Goal: Information Seeking & Learning: Check status

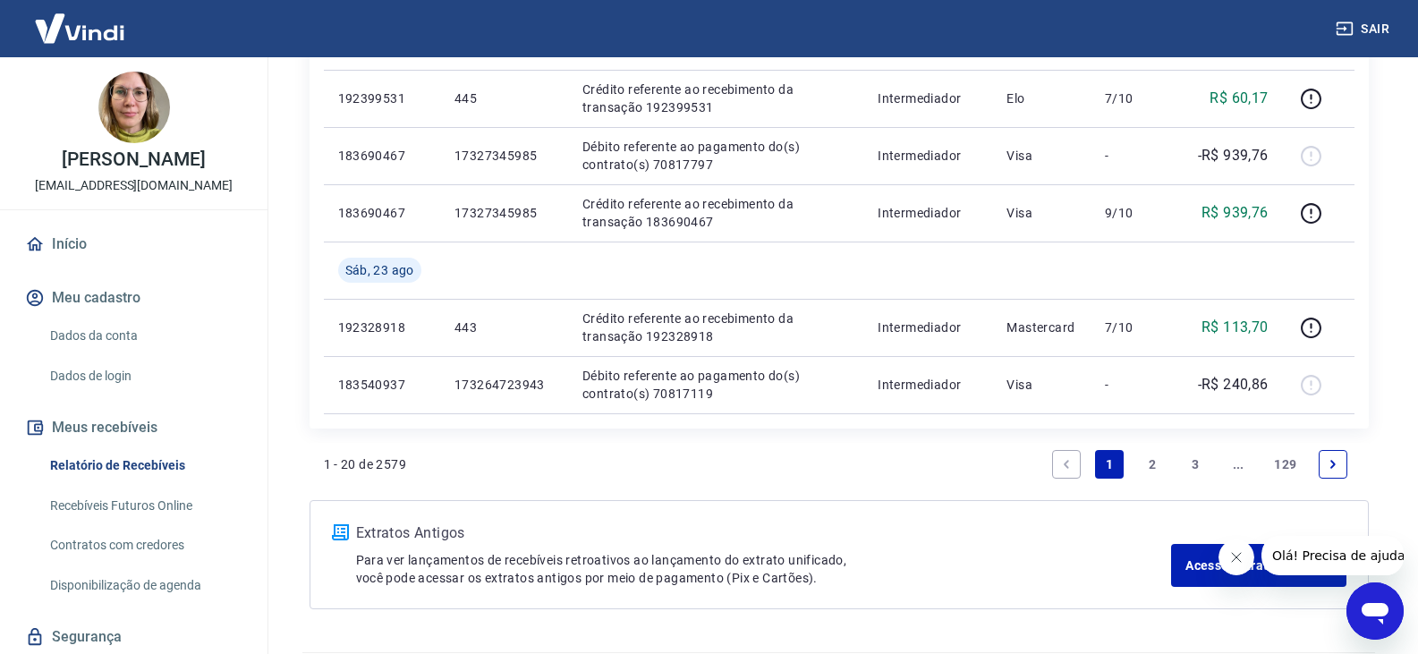
scroll to position [1381, 0]
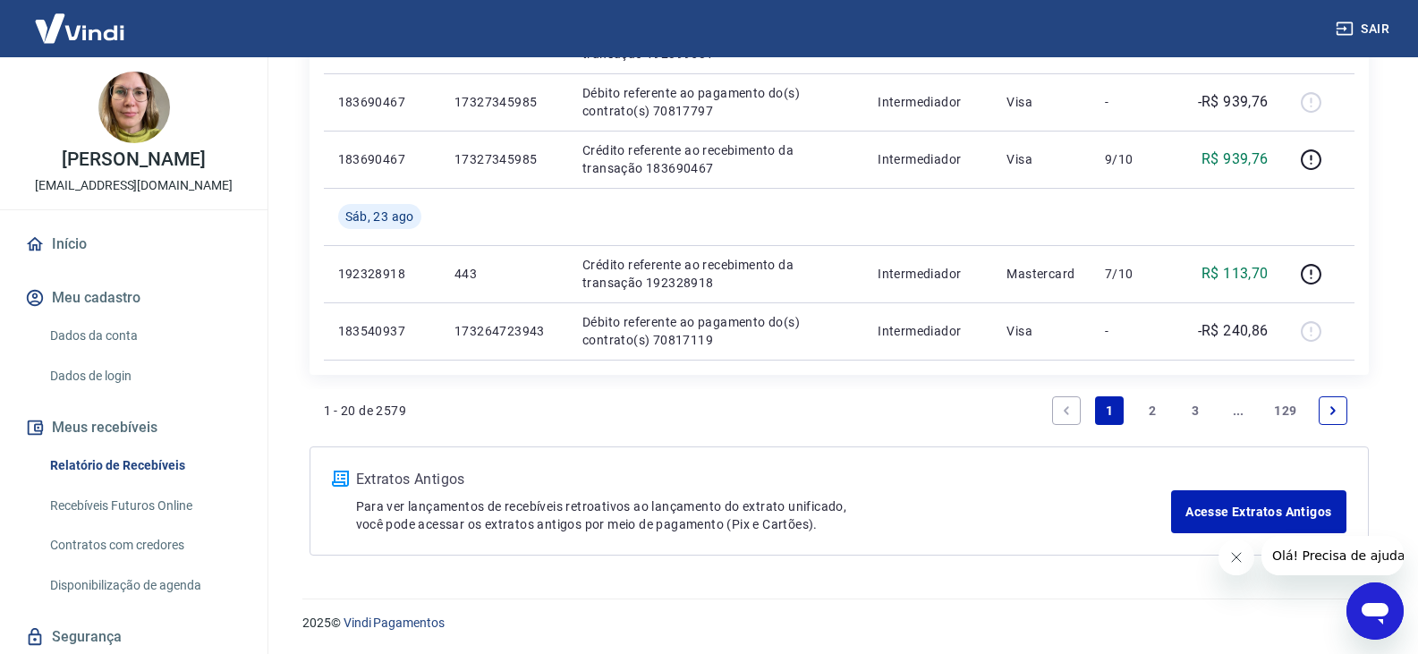
click at [1143, 407] on link "2" at bounding box center [1152, 410] width 29 height 29
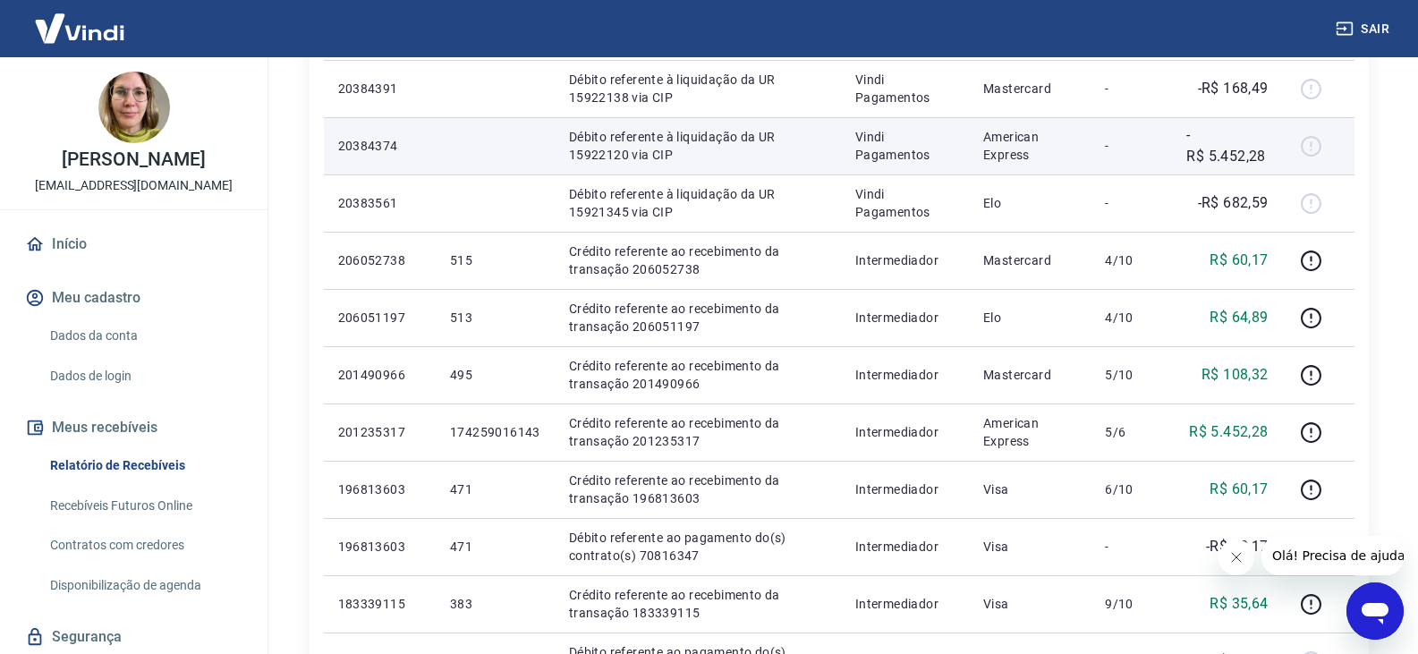
scroll to position [537, 0]
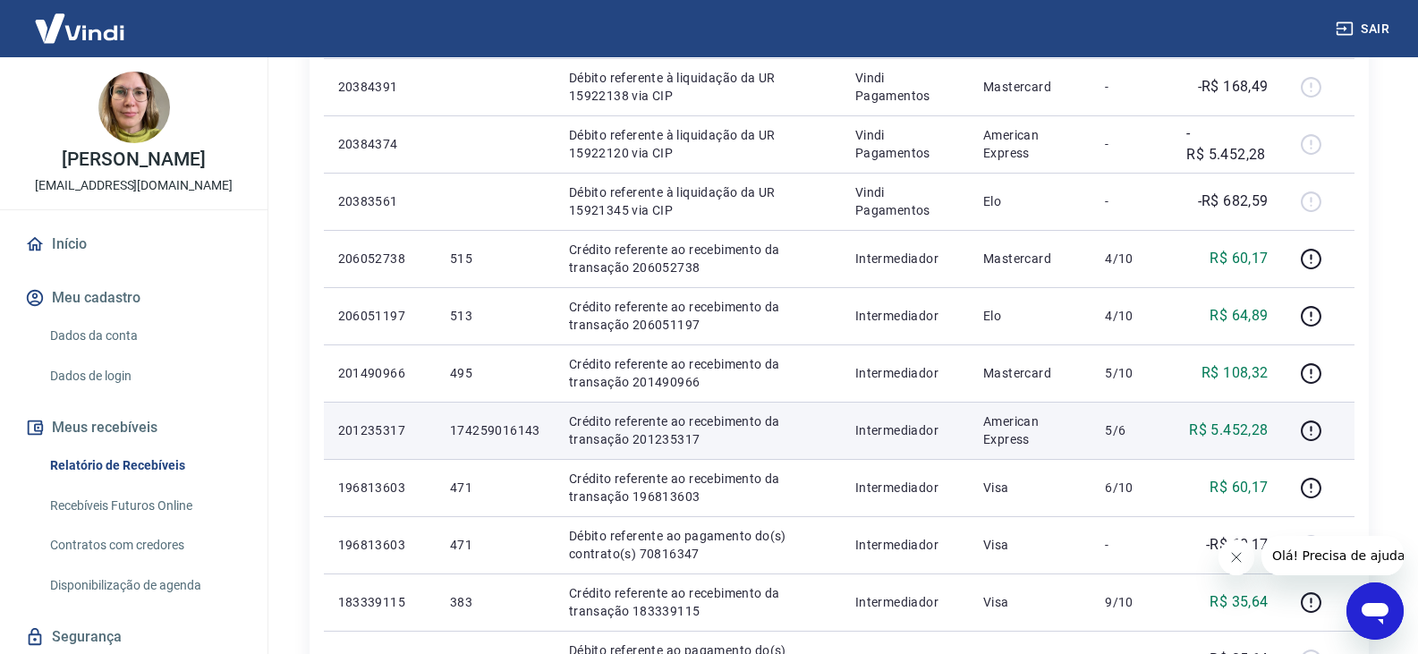
click at [645, 440] on p "Crédito referente ao recebimento da transação 201235317" at bounding box center [698, 431] width 258 height 36
copy p "201235317"
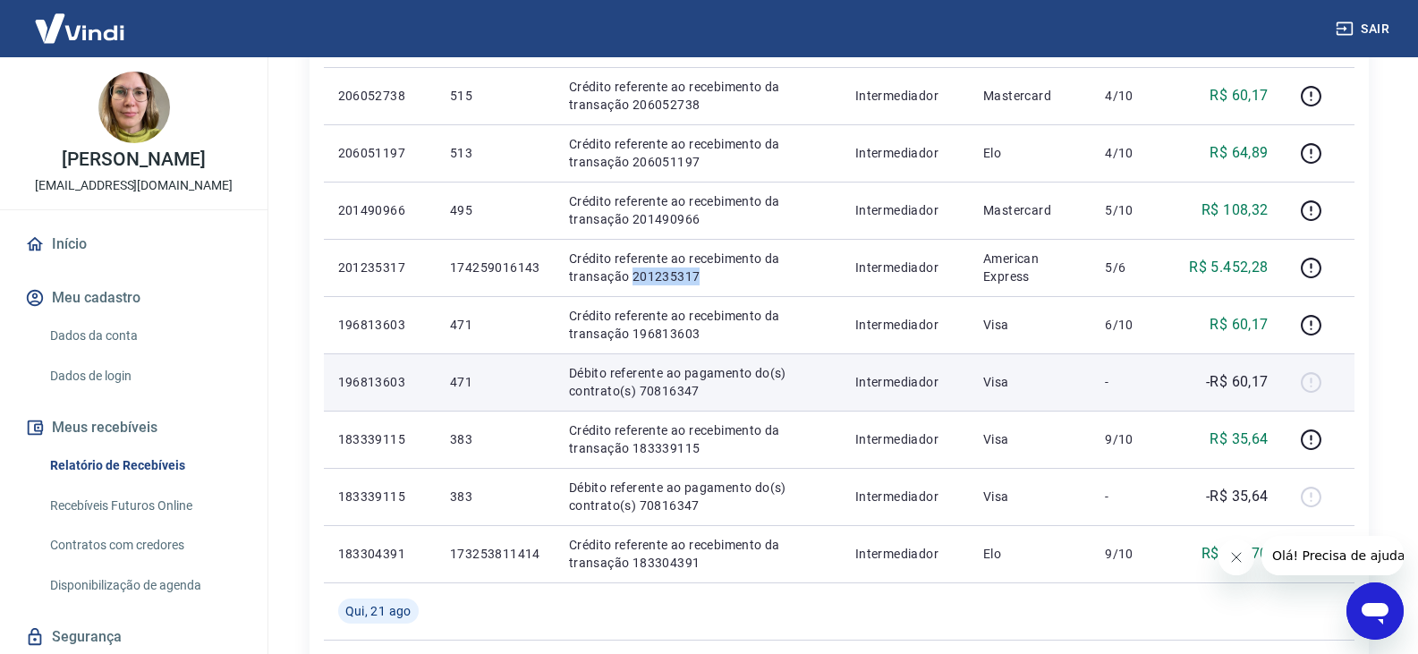
scroll to position [716, 0]
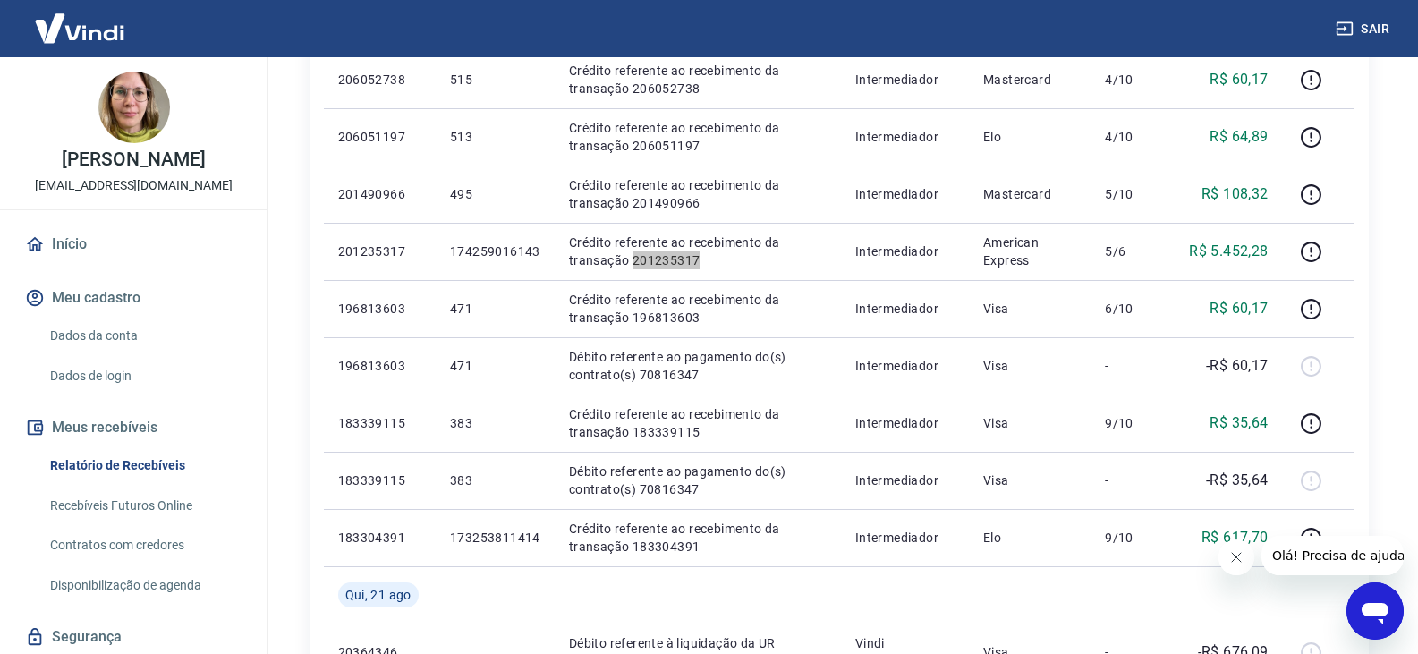
click at [1235, 566] on button "Fechar mensagem da empresa" at bounding box center [1236, 558] width 36 height 36
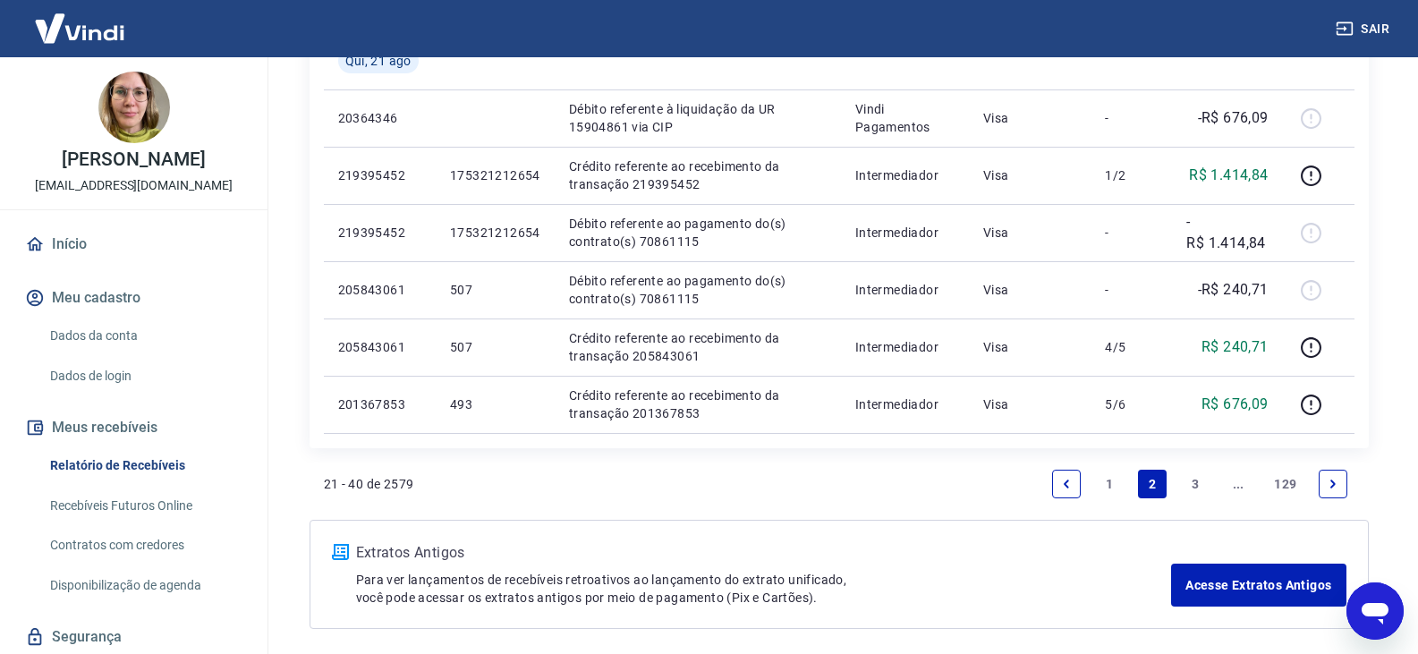
scroll to position [1253, 0]
click at [1116, 484] on link "1" at bounding box center [1109, 481] width 29 height 29
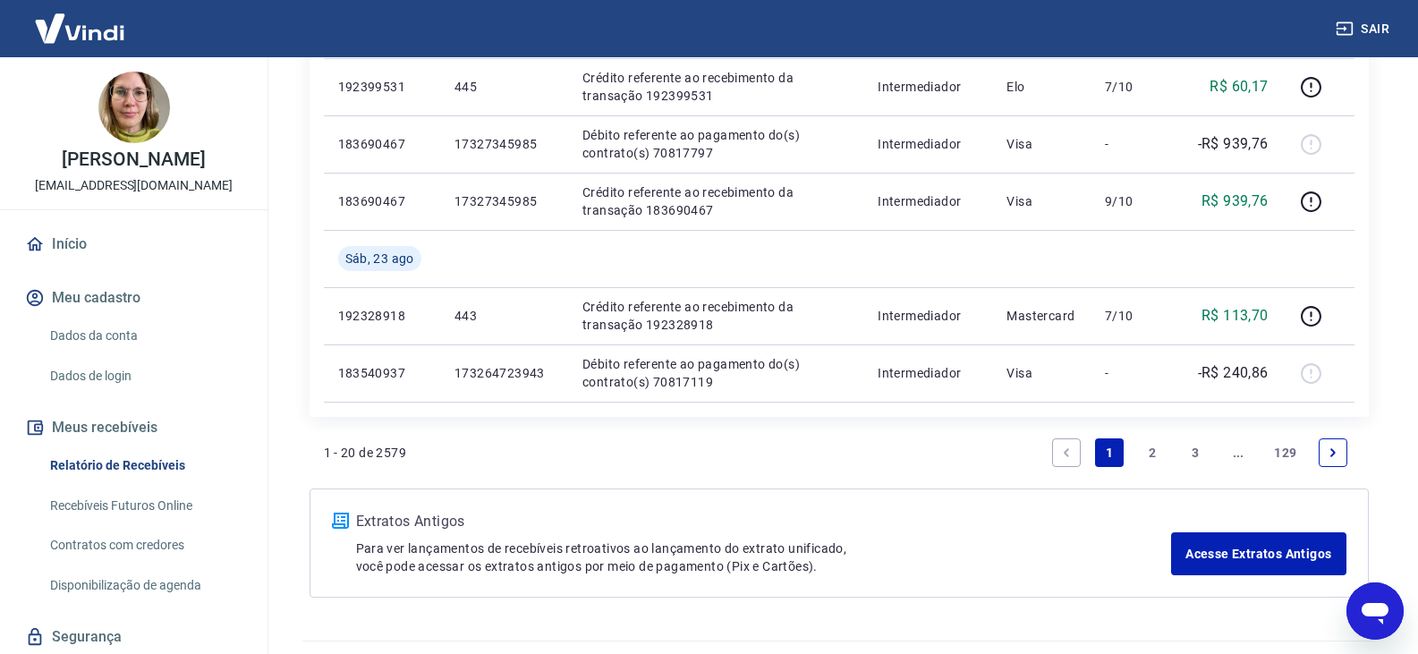
scroll to position [1342, 0]
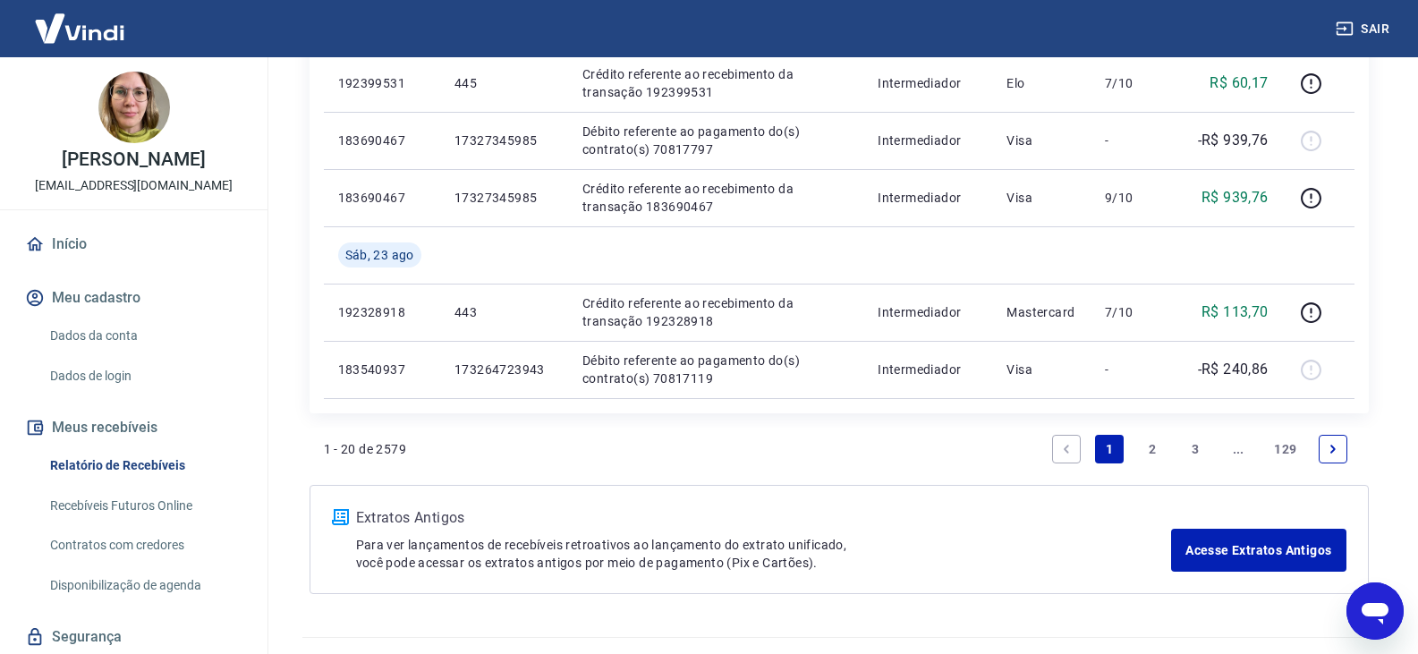
click at [1154, 439] on link "2" at bounding box center [1152, 449] width 29 height 29
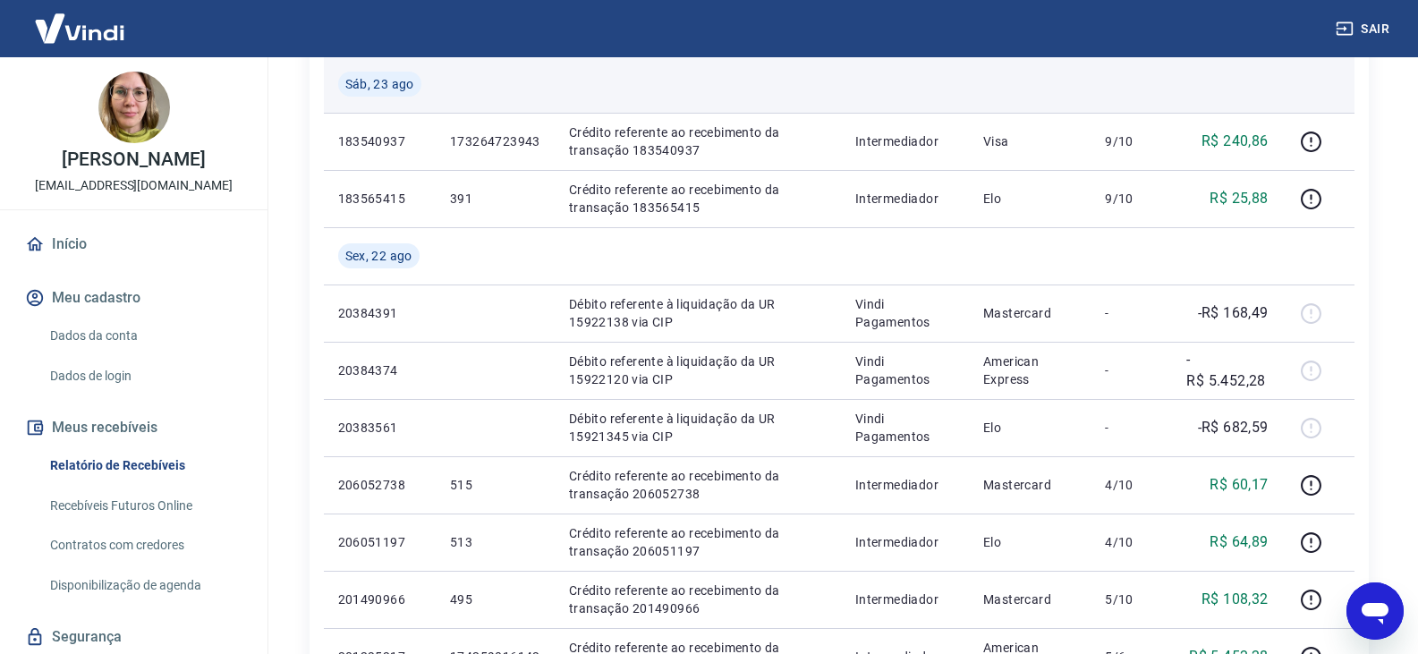
scroll to position [358, 0]
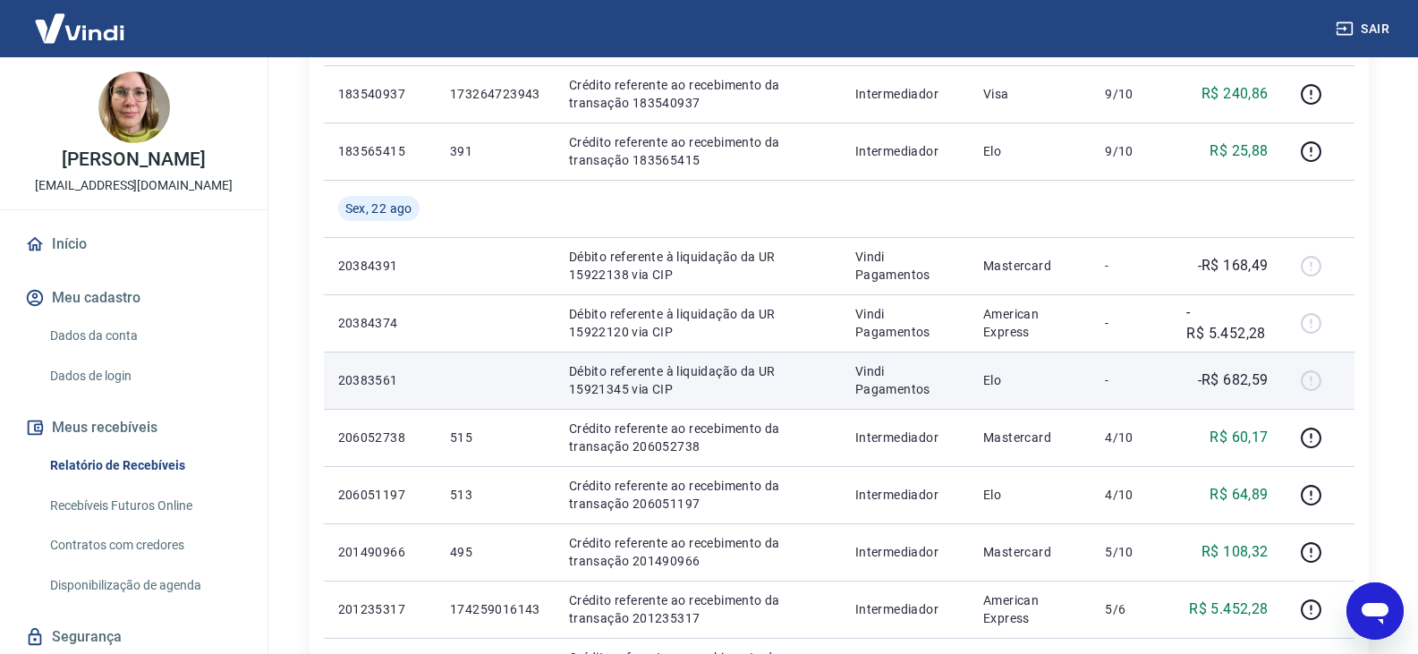
click at [1253, 378] on p "-R$ 682,59" at bounding box center [1233, 380] width 71 height 21
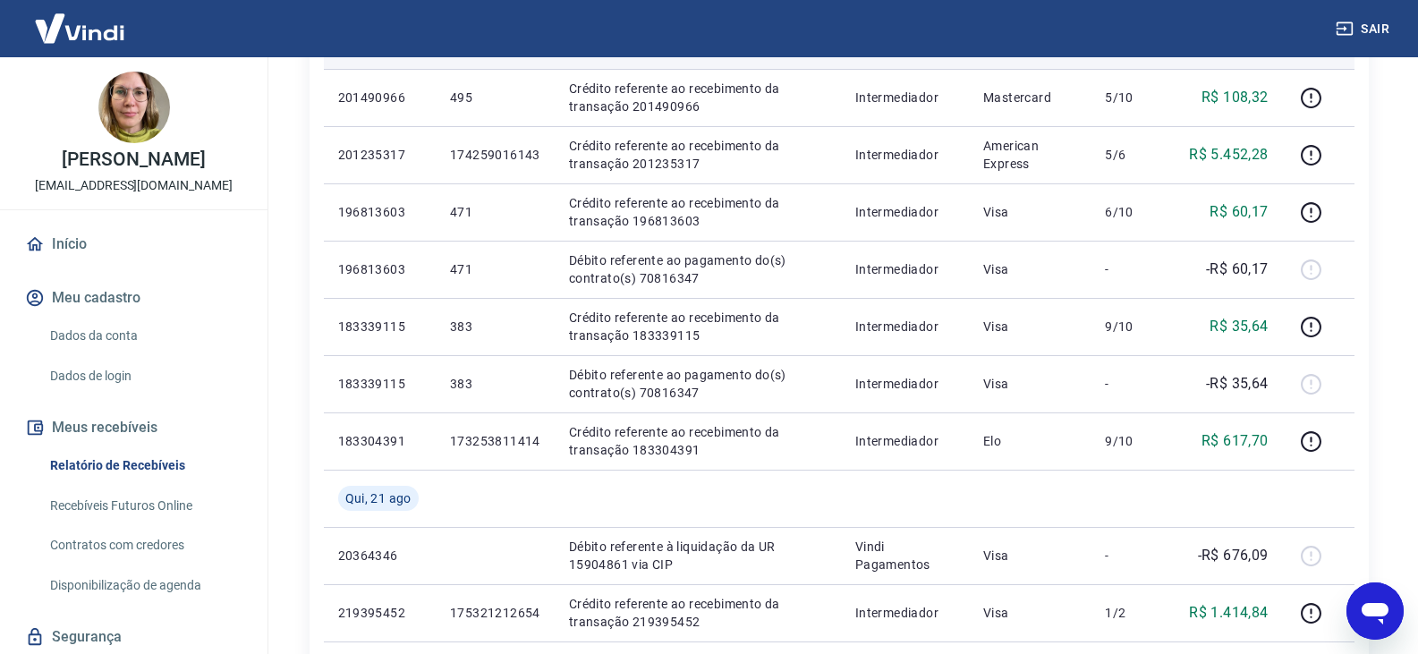
scroll to position [895, 0]
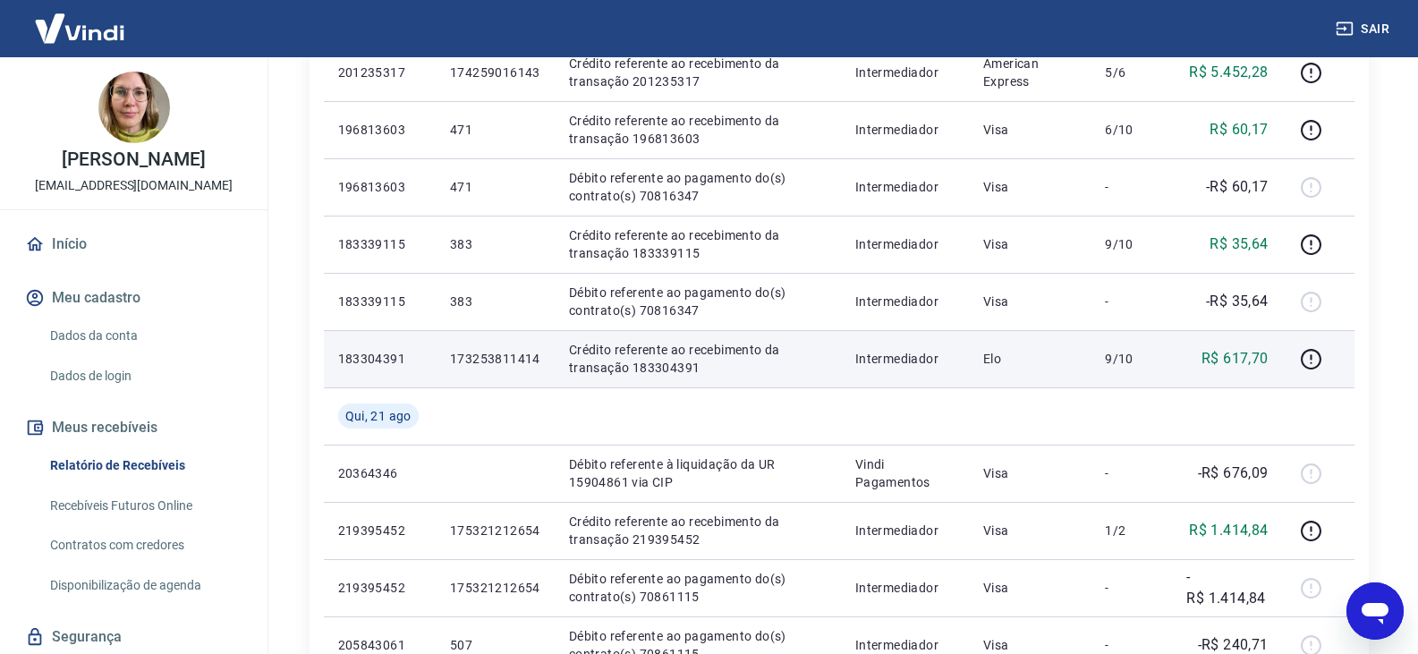
click at [688, 374] on p "Crédito referente ao recebimento da transação 183304391" at bounding box center [698, 359] width 258 height 36
click at [660, 374] on p "Crédito referente ao recebimento da transação 183304391" at bounding box center [698, 359] width 258 height 36
copy p "183304391"
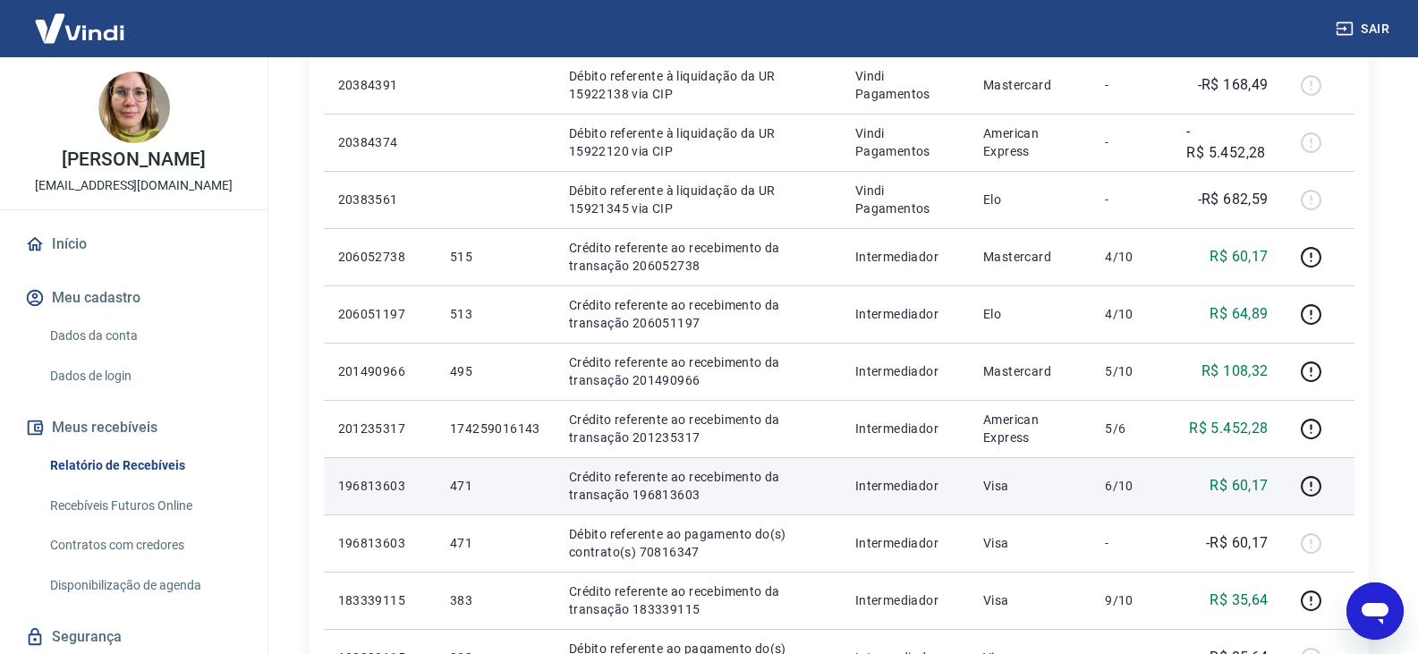
scroll to position [537, 0]
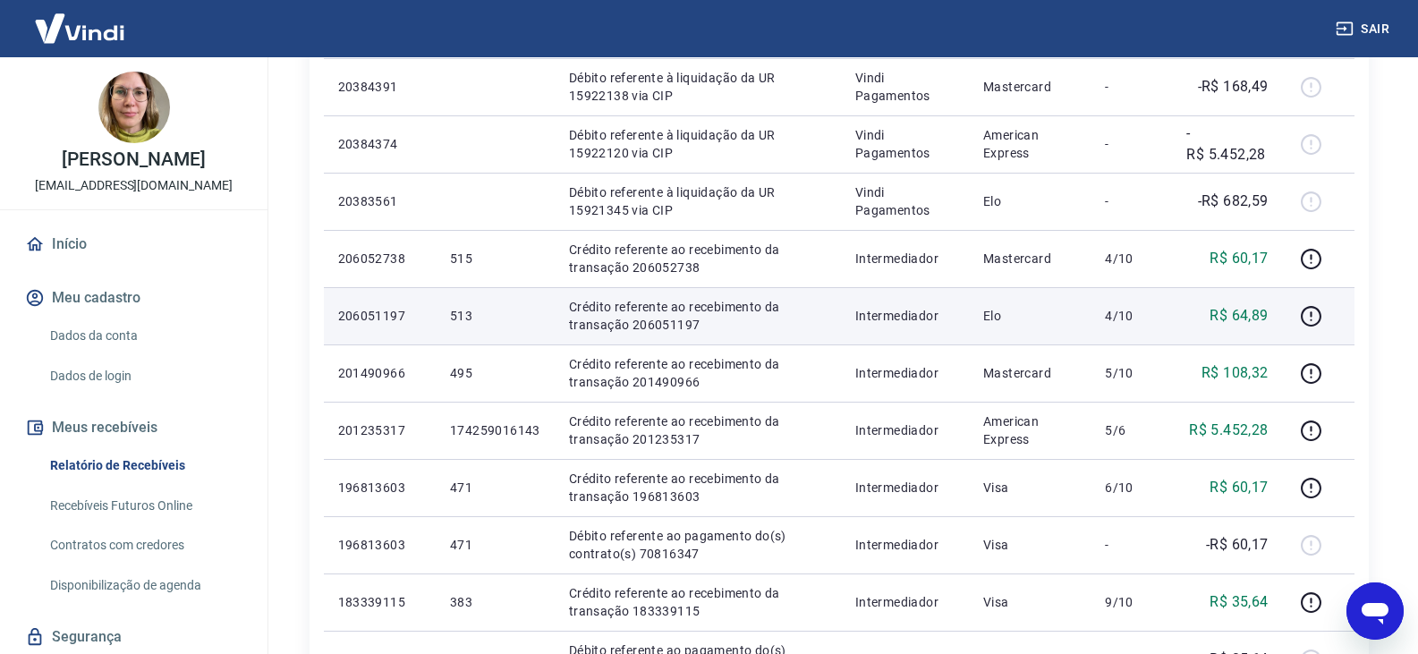
click at [666, 331] on p "Crédito referente ao recebimento da transação 206051197" at bounding box center [698, 316] width 258 height 36
copy p "206051197"
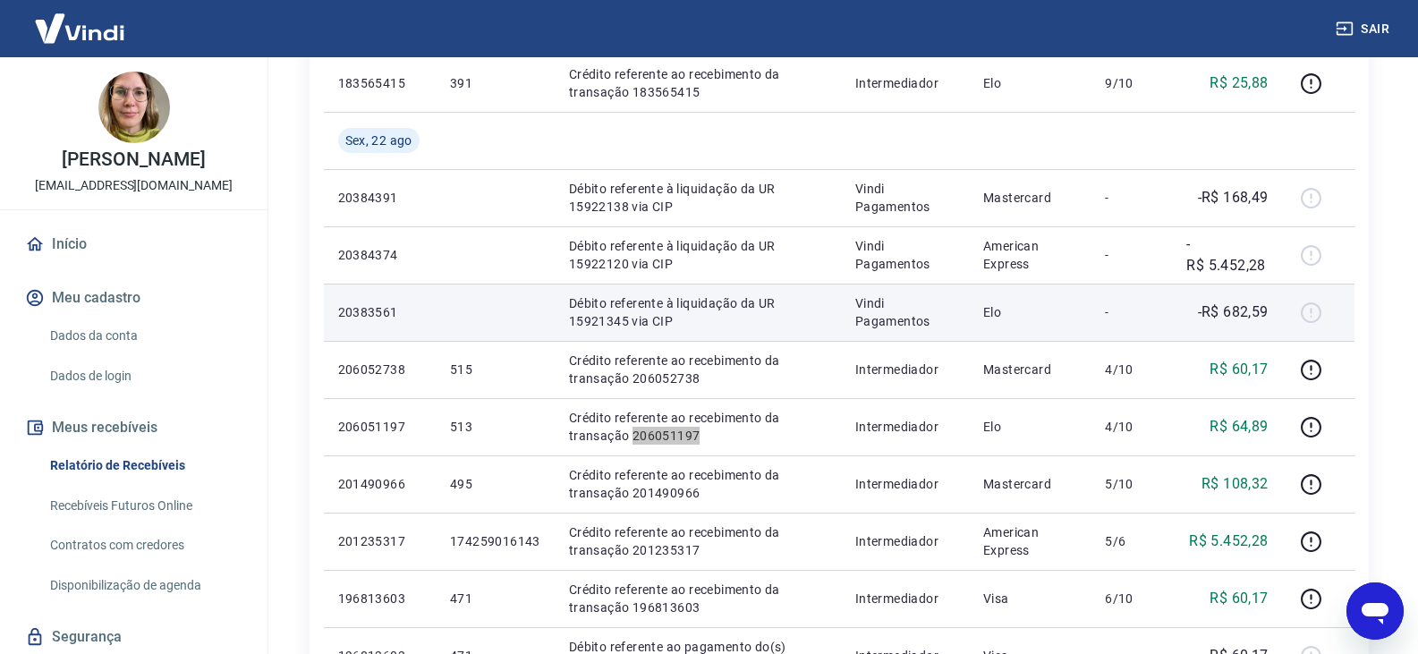
scroll to position [429, 0]
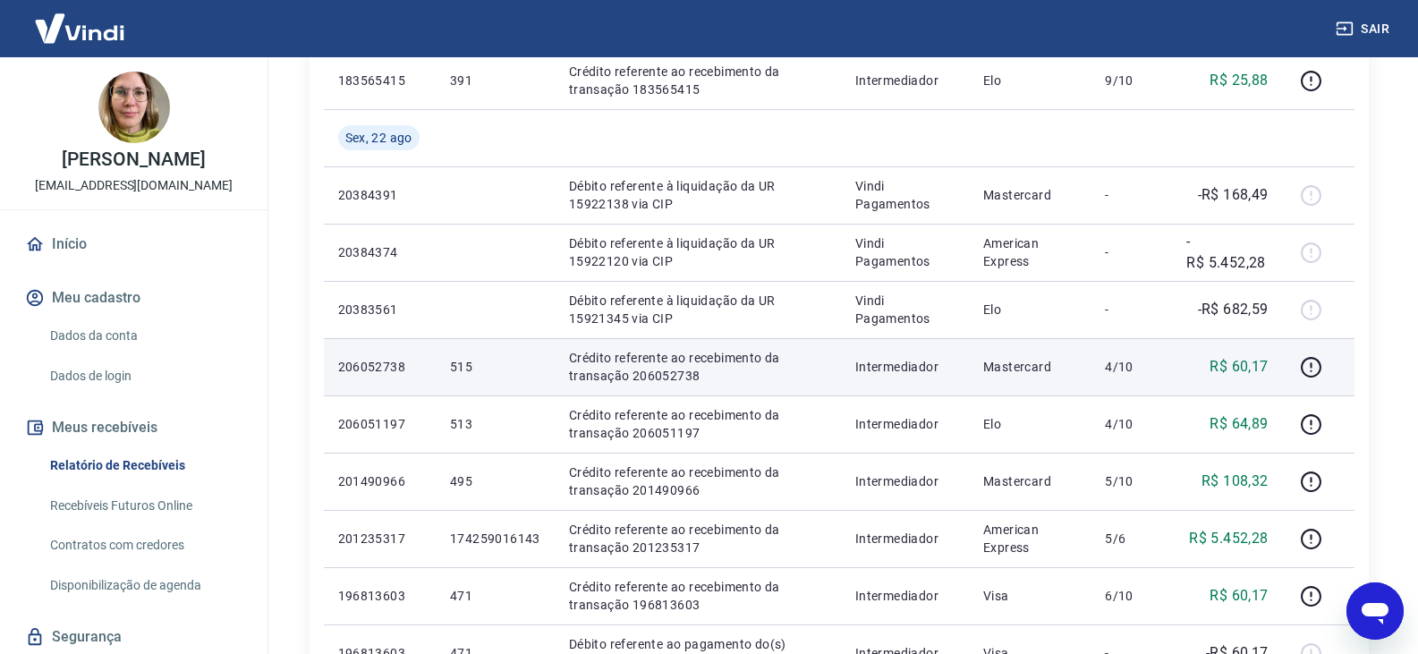
click at [659, 379] on p "Crédito referente ao recebimento da transação 206052738" at bounding box center [698, 367] width 258 height 36
copy p "206052738"
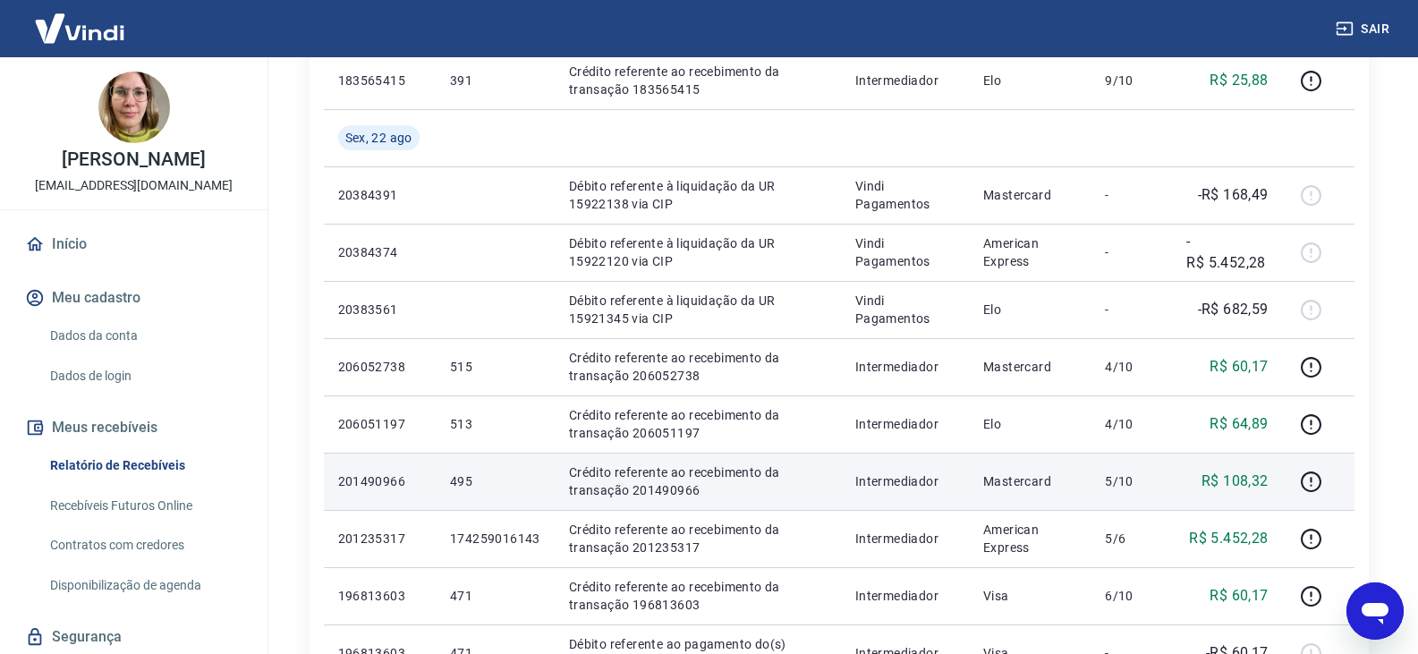
click at [677, 490] on p "Crédito referente ao recebimento da transação 201490966" at bounding box center [698, 482] width 258 height 36
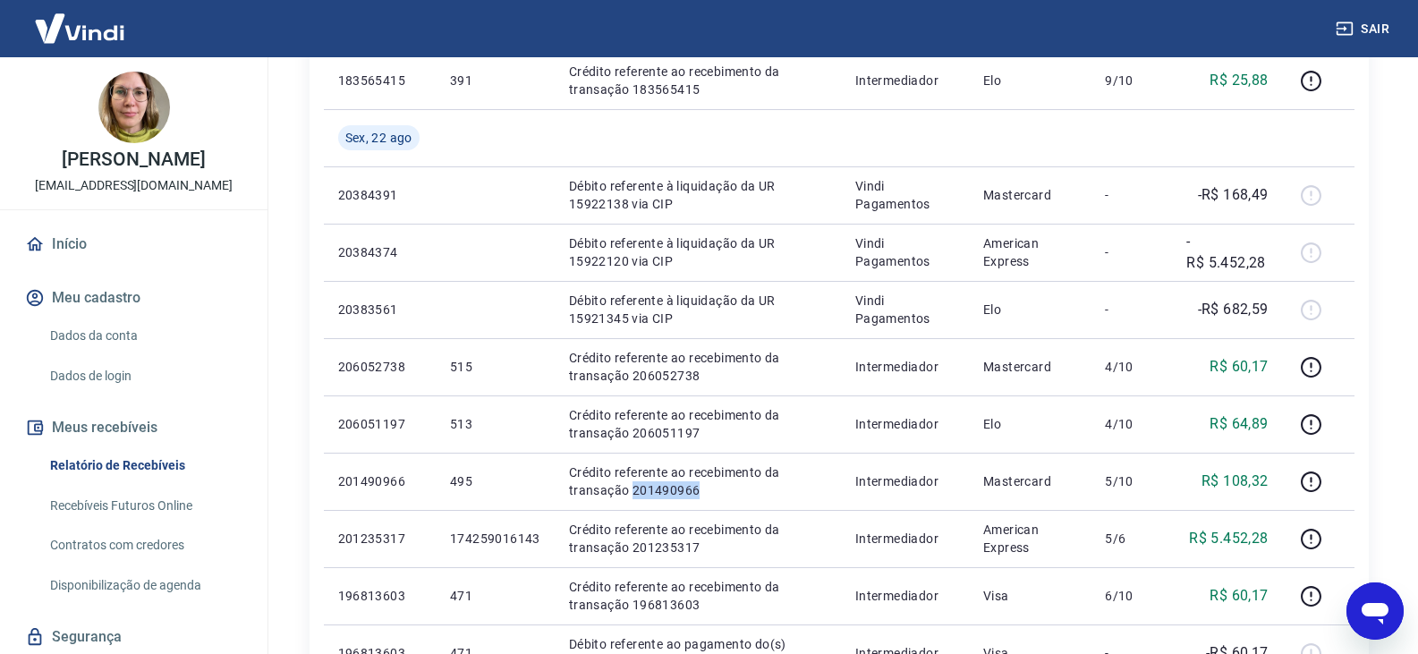
copy p "201490966"
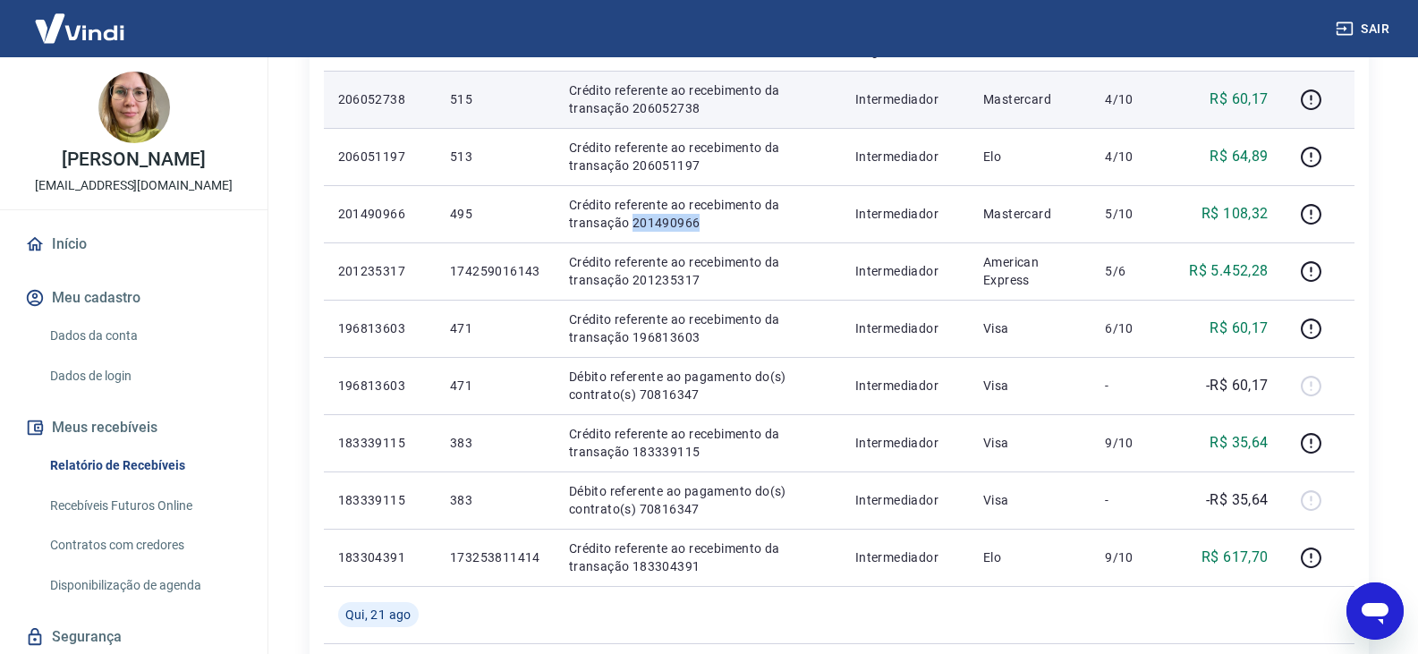
scroll to position [697, 0]
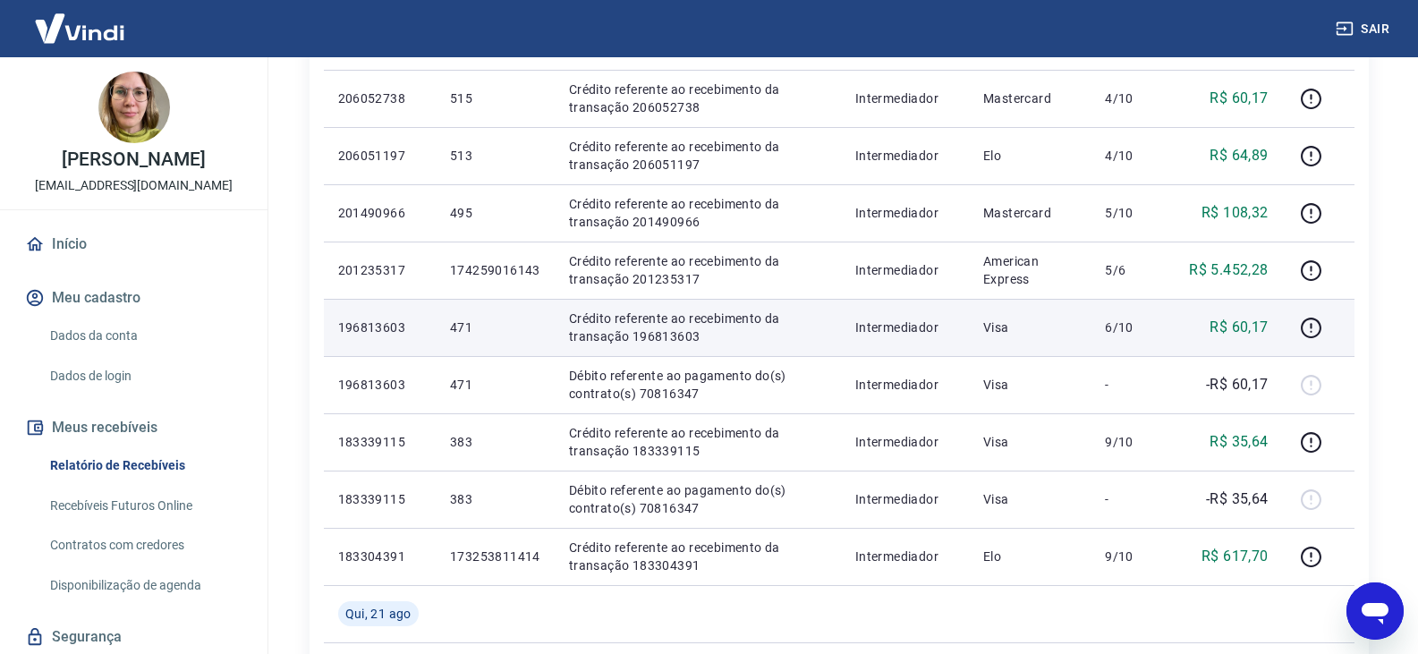
click at [685, 330] on p "Crédito referente ao recebimento da transação 196813603" at bounding box center [698, 328] width 258 height 36
copy p "196813603"
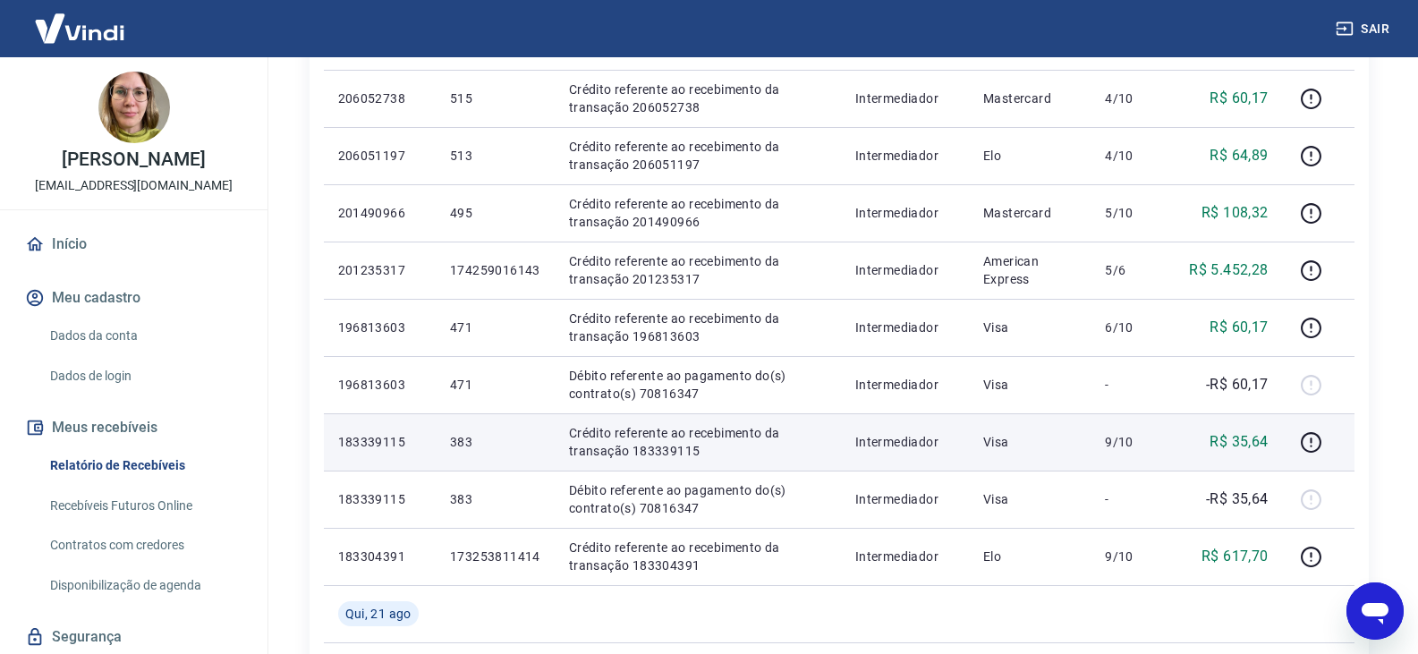
click at [666, 448] on p "Crédito referente ao recebimento da transação 183339115" at bounding box center [698, 442] width 258 height 36
copy p "183339115"
